Goal: Task Accomplishment & Management: Manage account settings

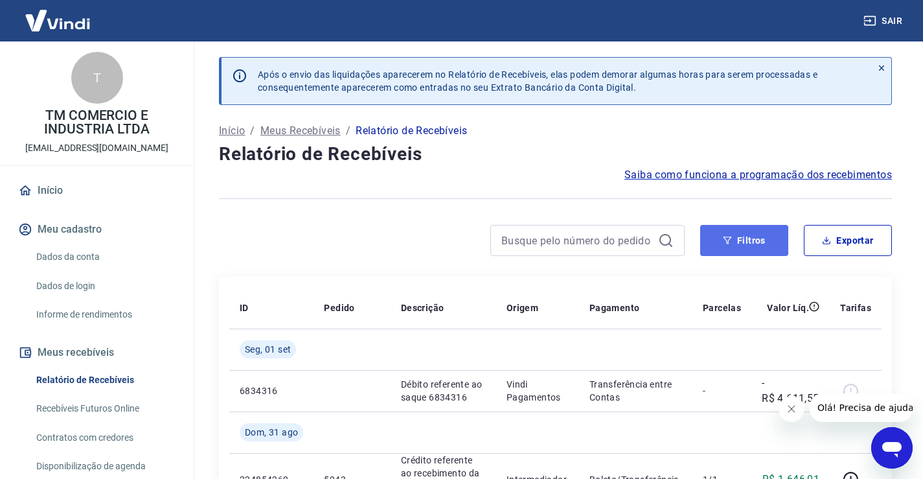
click at [742, 244] on button "Filtros" at bounding box center [744, 240] width 88 height 31
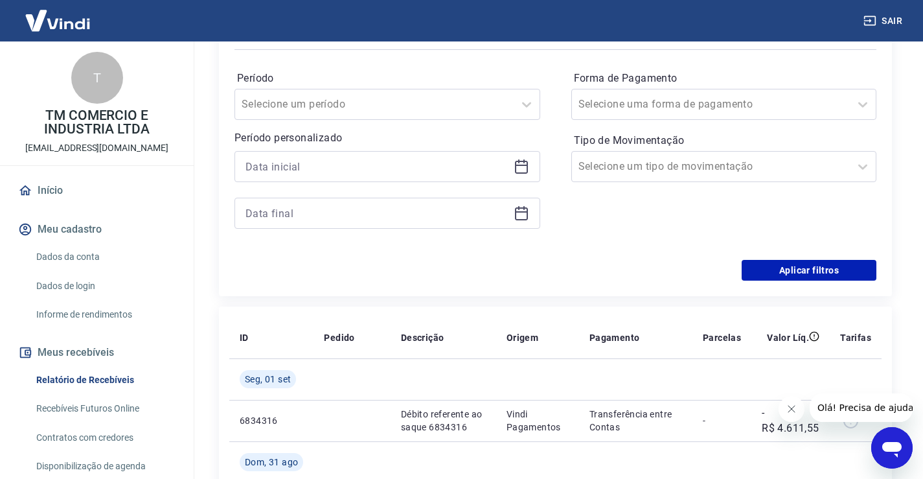
scroll to position [259, 0]
click at [524, 165] on icon at bounding box center [522, 165] width 16 height 16
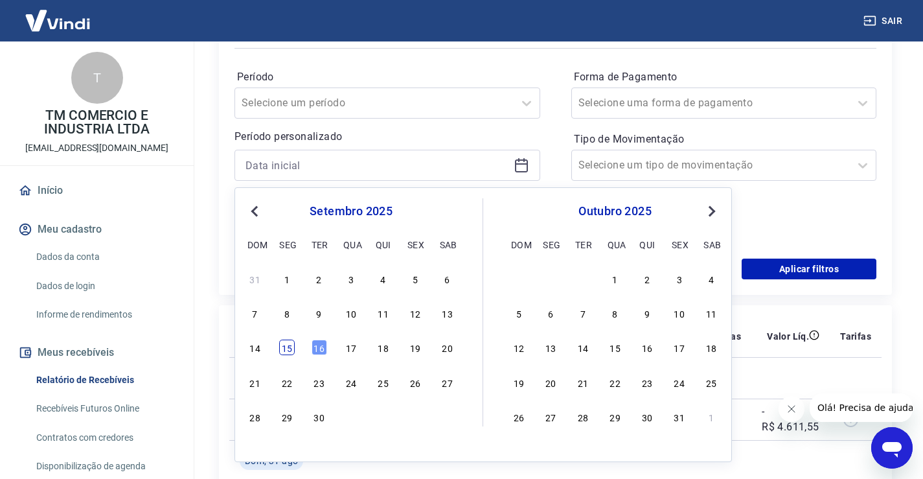
click at [292, 347] on div "15" at bounding box center [287, 347] width 16 height 16
type input "[DATE]"
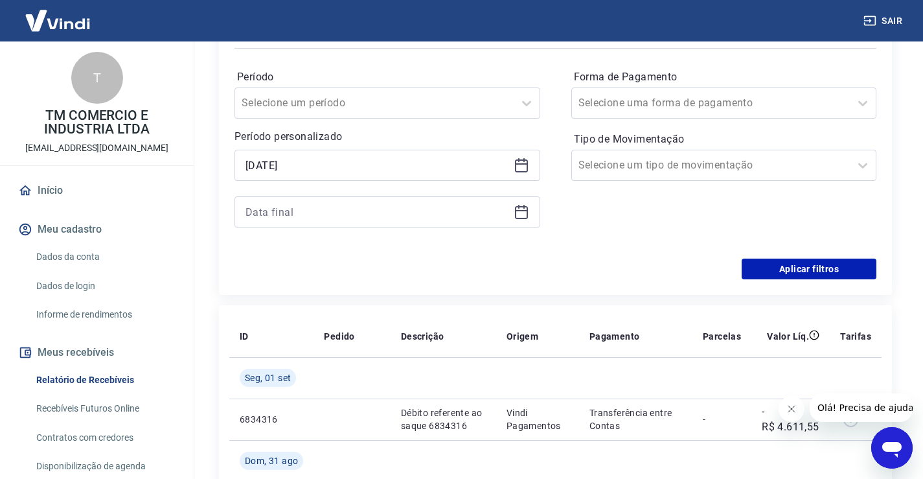
click at [522, 206] on icon at bounding box center [521, 212] width 13 height 13
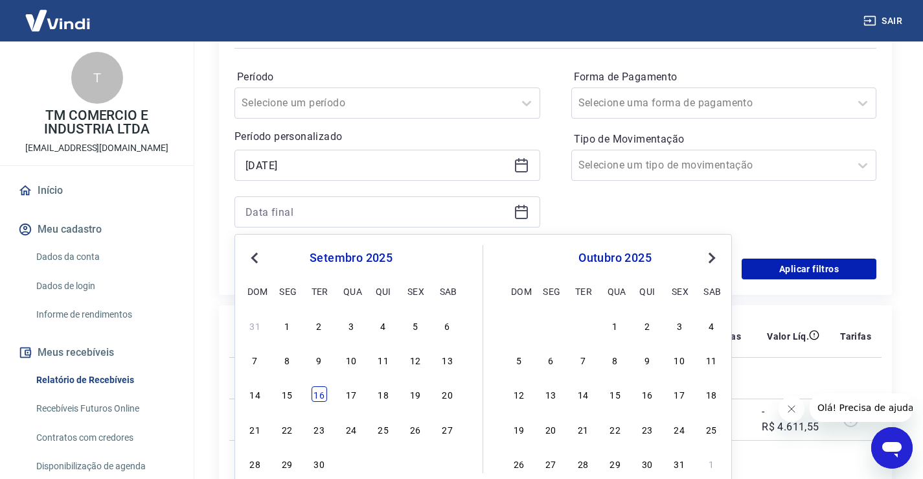
click at [321, 393] on div "16" at bounding box center [320, 394] width 16 height 16
type input "[DATE]"
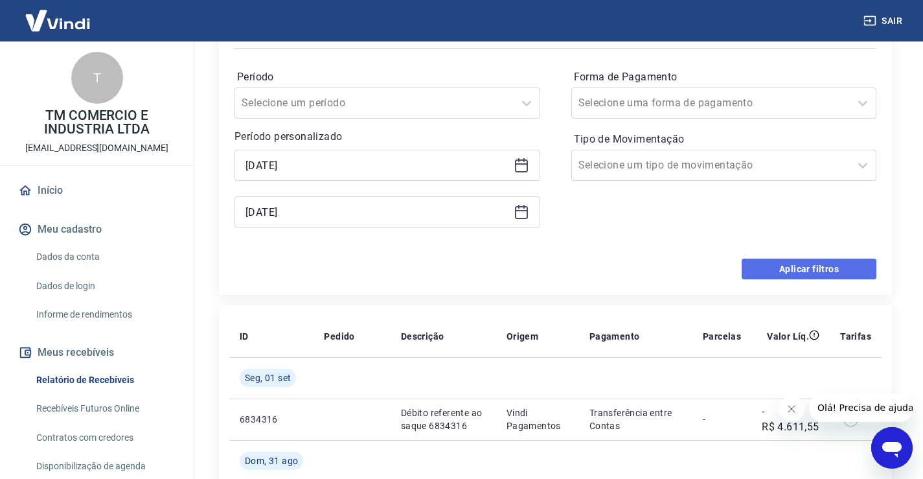
click at [797, 271] on button "Aplicar filtros" at bounding box center [809, 268] width 135 height 21
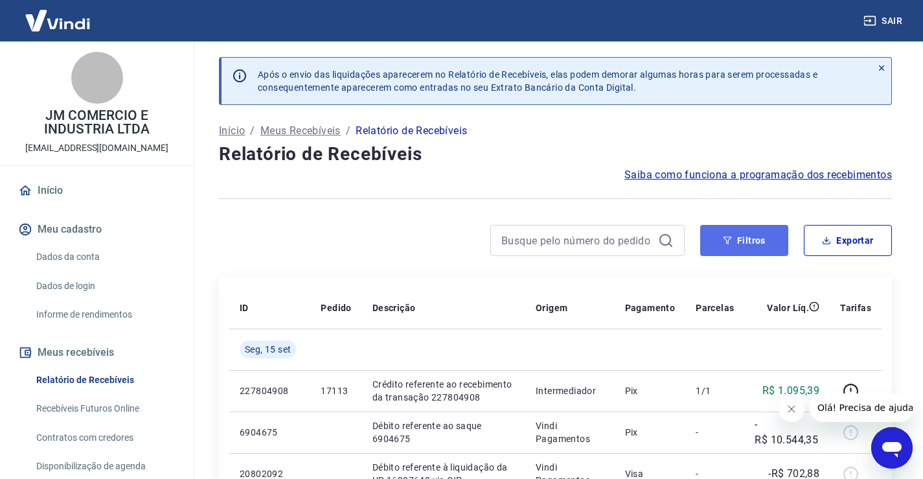
click at [737, 235] on button "Filtros" at bounding box center [744, 240] width 88 height 31
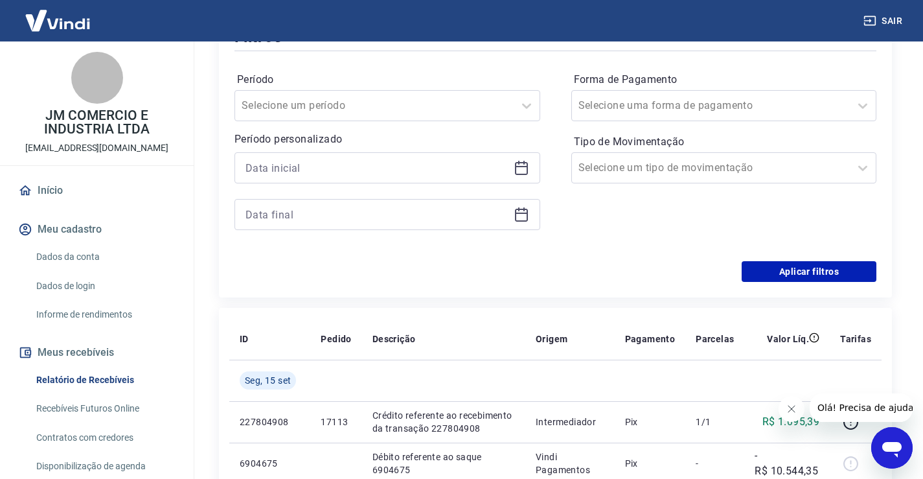
scroll to position [259, 0]
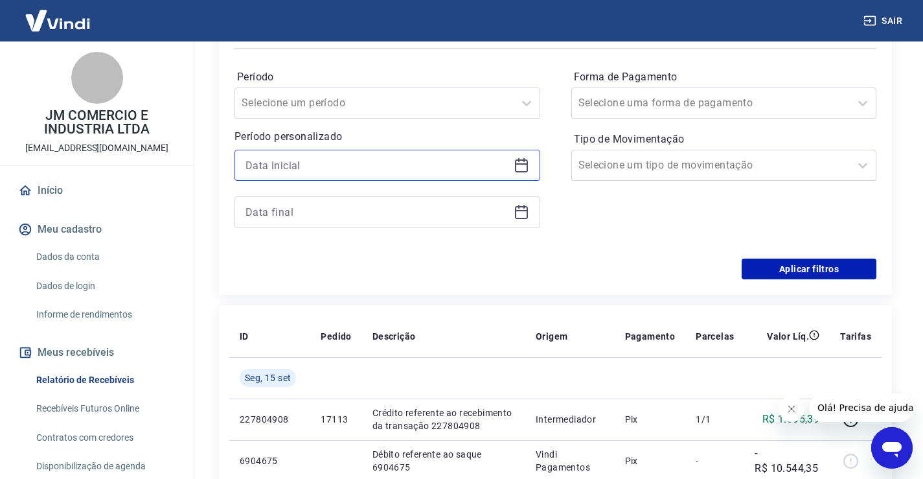
click at [260, 174] on input at bounding box center [377, 164] width 263 height 19
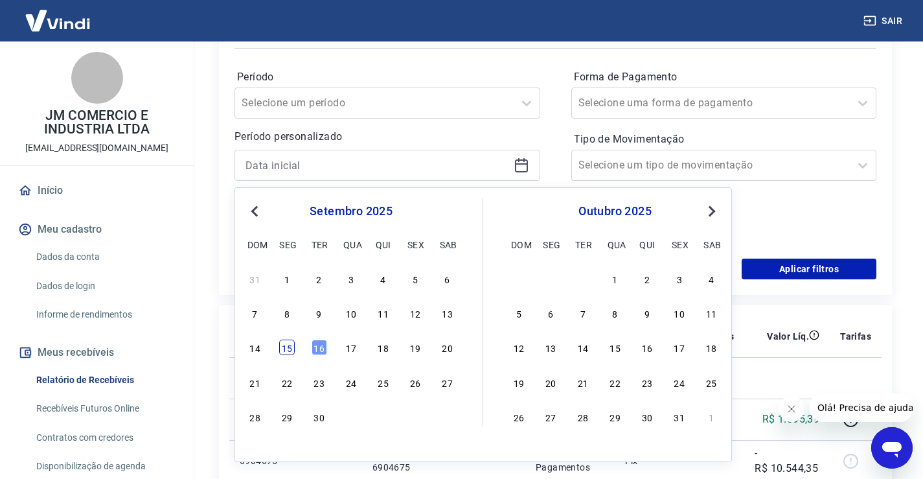
click at [284, 349] on div "15" at bounding box center [287, 347] width 16 height 16
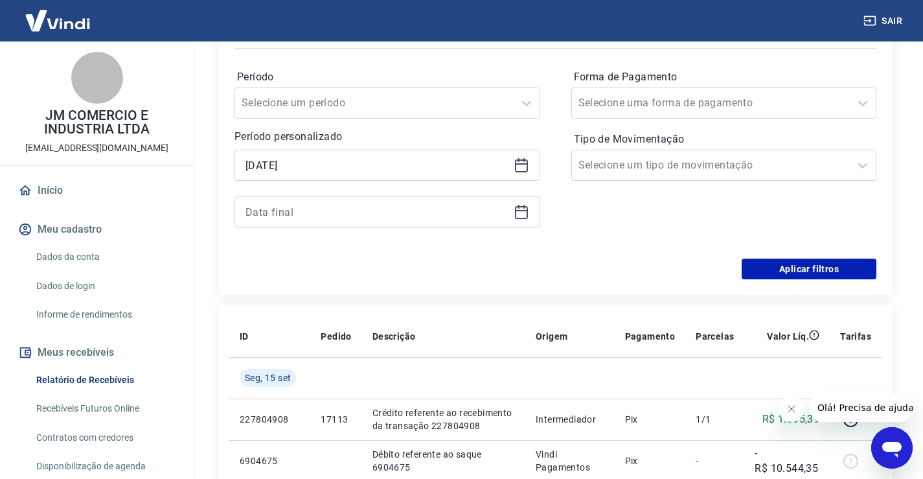
type input "[DATE]"
click at [297, 226] on div at bounding box center [388, 211] width 306 height 31
click at [291, 217] on input at bounding box center [377, 211] width 263 height 19
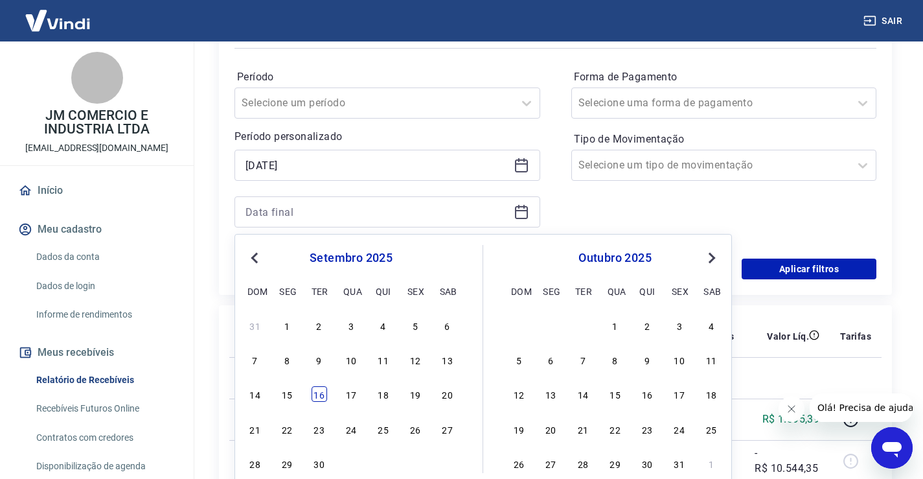
click at [313, 392] on div "16" at bounding box center [320, 394] width 16 height 16
type input "[DATE]"
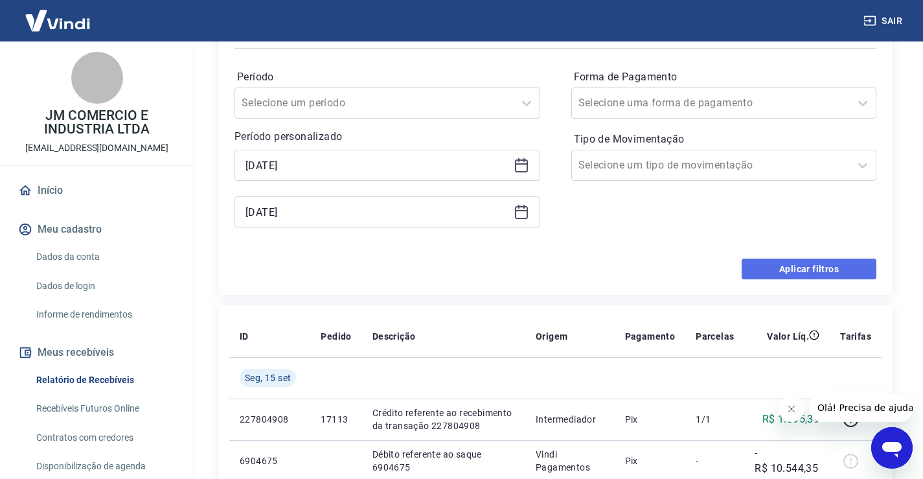
click at [779, 276] on button "Aplicar filtros" at bounding box center [809, 268] width 135 height 21
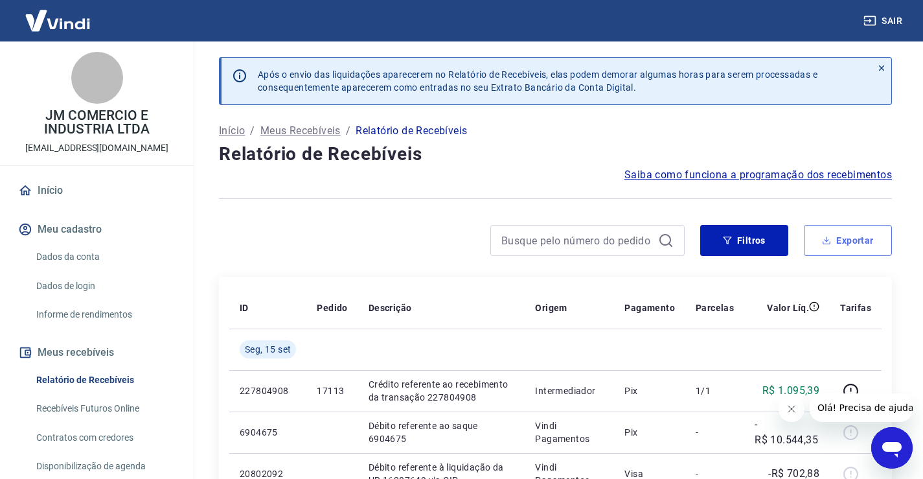
click at [832, 247] on button "Exportar" at bounding box center [848, 240] width 88 height 31
type input "[DATE]"
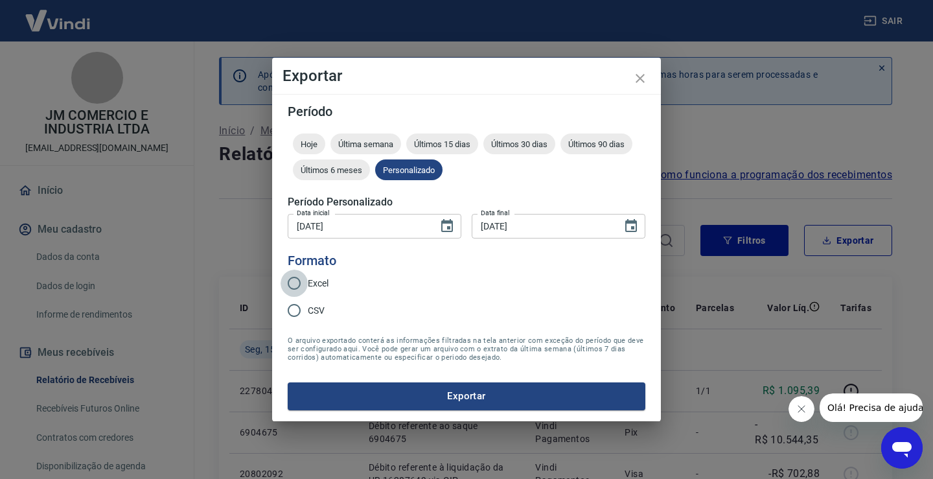
click at [289, 279] on input "Excel" at bounding box center [294, 283] width 27 height 27
radio input "true"
click at [466, 395] on button "Exportar" at bounding box center [467, 395] width 358 height 27
